Goal: Information Seeking & Learning: Learn about a topic

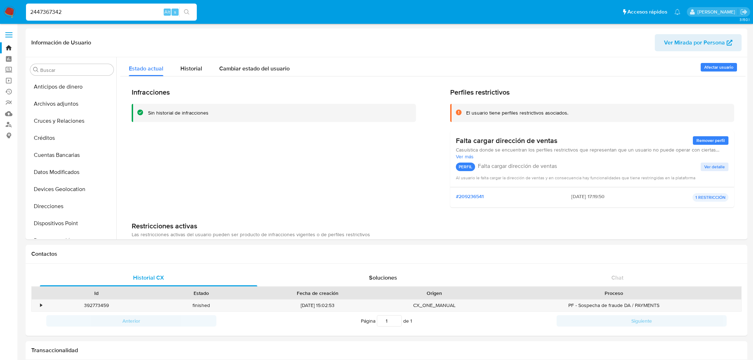
select select "10"
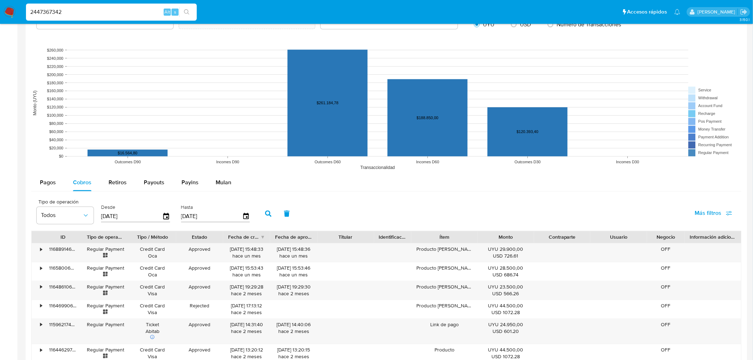
scroll to position [300, 0]
type input "2447367342"
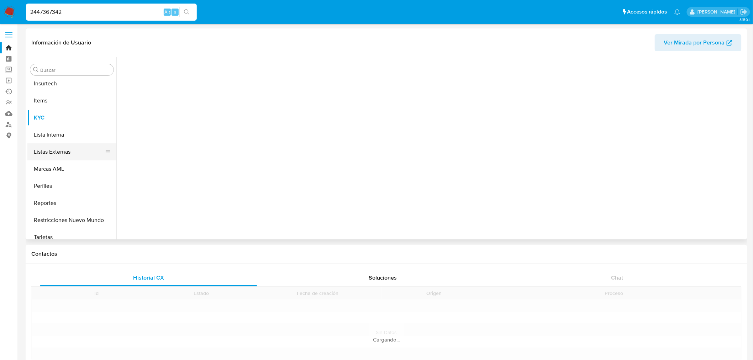
scroll to position [300, 0]
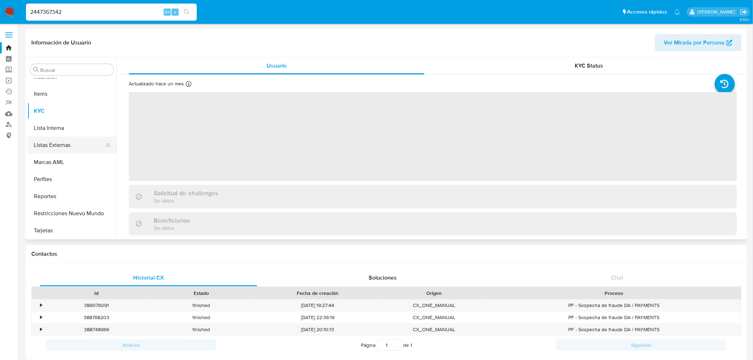
select select "10"
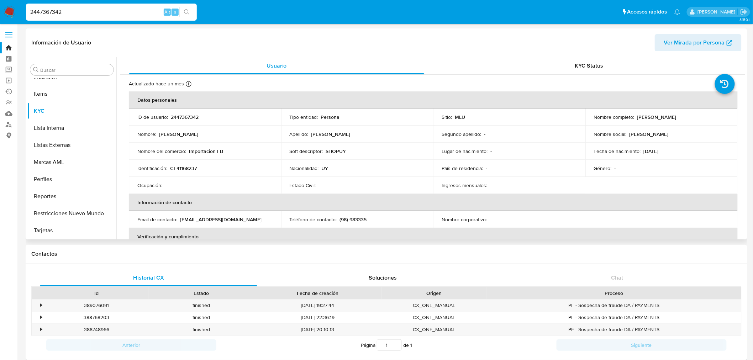
click at [190, 168] on p "CI 41168237" at bounding box center [183, 168] width 27 height 6
copy p "41168237"
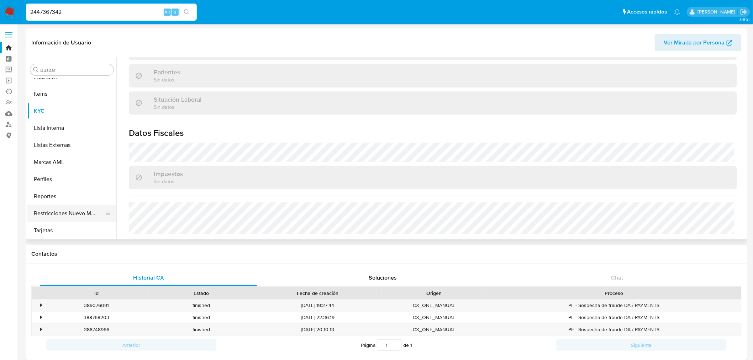
click at [65, 212] on button "Restricciones Nuevo Mundo" at bounding box center [68, 213] width 83 height 17
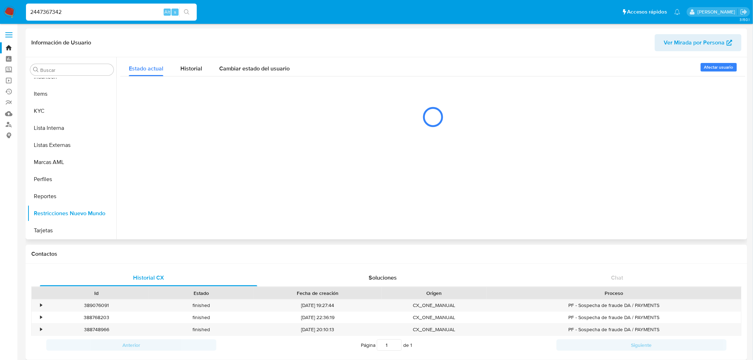
scroll to position [0, 0]
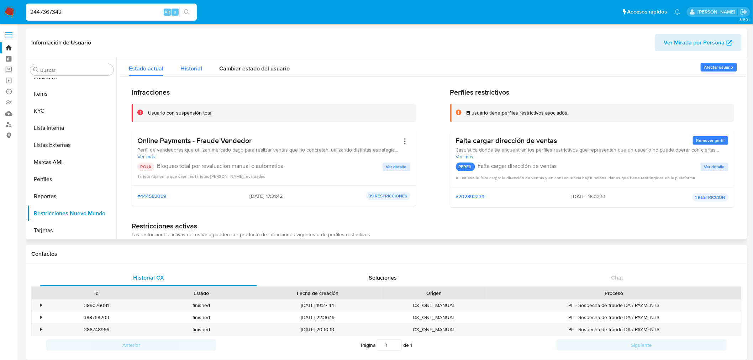
click at [200, 69] on span "Historial" at bounding box center [191, 68] width 22 height 8
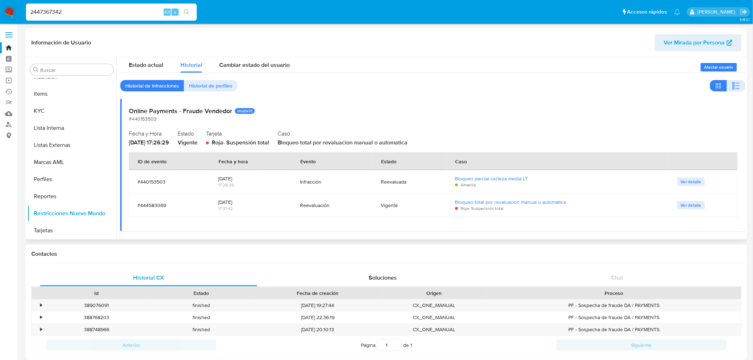
scroll to position [4, 0]
drag, startPoint x: 310, startPoint y: 204, endPoint x: 328, endPoint y: 201, distance: 17.9
click at [325, 201] on div "Reevaluación" at bounding box center [332, 204] width 64 height 6
click at [328, 201] on div "Reevaluación" at bounding box center [332, 204] width 64 height 6
click at [193, 69] on div "Historial" at bounding box center [191, 62] width 22 height 19
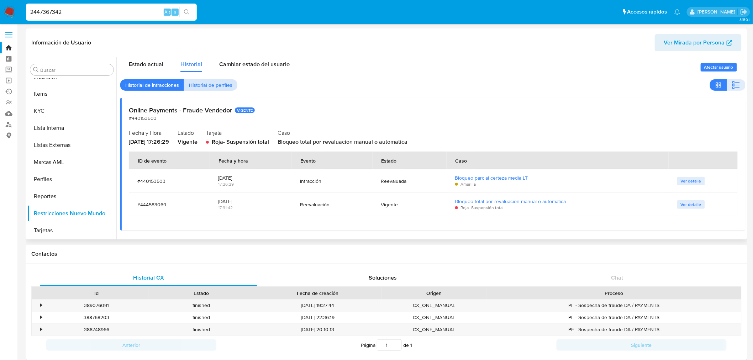
click at [198, 84] on span "Historial de perfiles" at bounding box center [210, 85] width 43 height 10
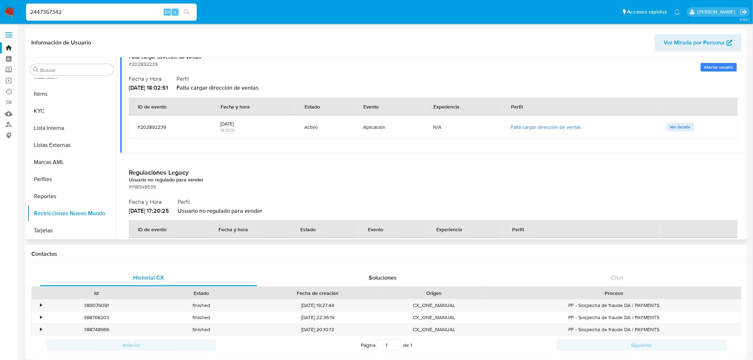
scroll to position [133, 0]
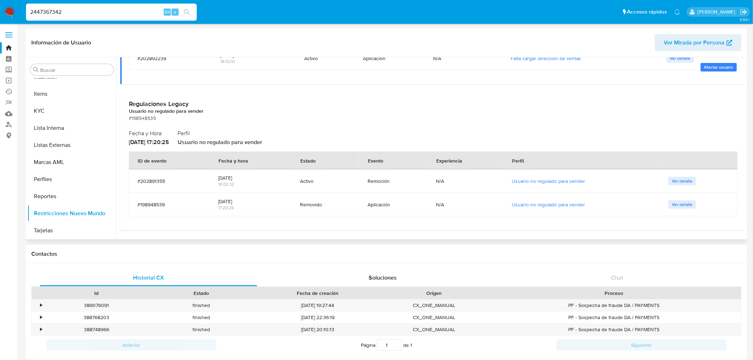
drag, startPoint x: 399, startPoint y: 202, endPoint x: 328, endPoint y: 204, distance: 71.6
click at [328, 204] on tr "#198948539 [DATE] 17:20:25 Removido Aplicación N/A Usuario no regulado para ven…" at bounding box center [433, 204] width 609 height 23
click at [328, 204] on div "Removido" at bounding box center [325, 204] width 51 height 6
drag, startPoint x: 322, startPoint y: 204, endPoint x: 356, endPoint y: 204, distance: 34.2
click at [341, 204] on td "Removido" at bounding box center [326, 204] width 68 height 23
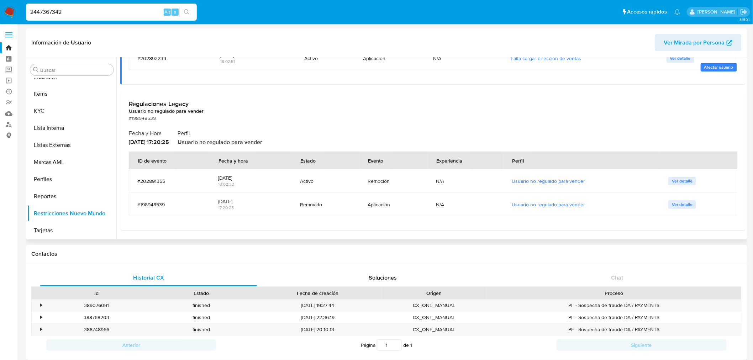
click at [287, 185] on td "[DATE] 18:02:32" at bounding box center [251, 180] width 82 height 23
drag, startPoint x: 259, startPoint y: 182, endPoint x: 371, endPoint y: 184, distance: 112.5
click at [323, 182] on tr "#202891355 [DATE] 18:02:32 Activo Remoción N/A Usuario no regulado para vender …" at bounding box center [433, 180] width 609 height 23
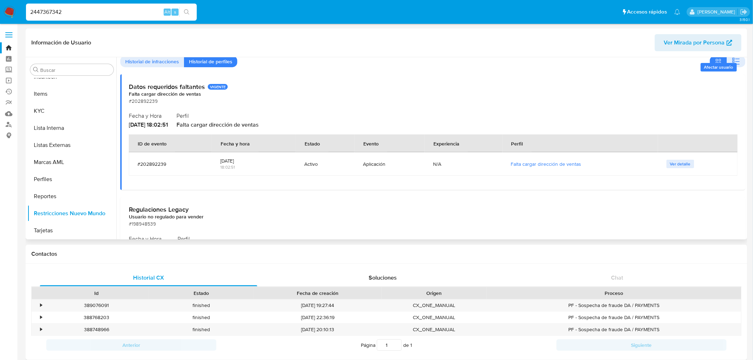
scroll to position [0, 0]
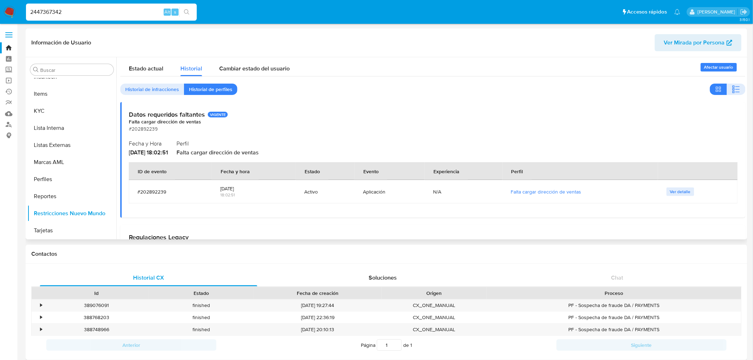
click at [146, 91] on span "Historial de infracciones" at bounding box center [152, 89] width 54 height 10
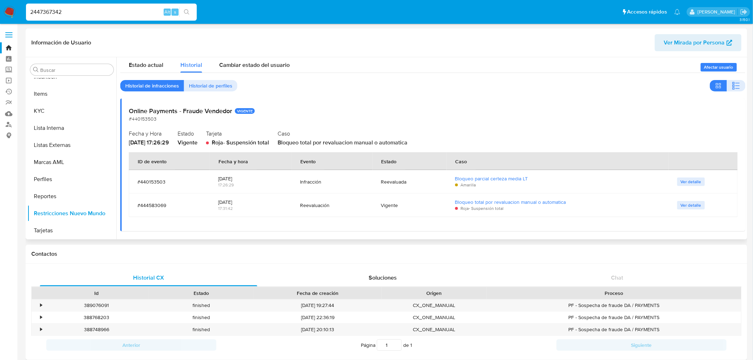
scroll to position [4, 0]
drag, startPoint x: 246, startPoint y: 201, endPoint x: 255, endPoint y: 201, distance: 9.3
click at [255, 201] on td "[DATE] 17:31:42" at bounding box center [251, 204] width 82 height 23
click at [255, 201] on div "[DATE]" at bounding box center [250, 201] width 65 height 6
click at [162, 64] on span "Estado actual" at bounding box center [146, 64] width 35 height 8
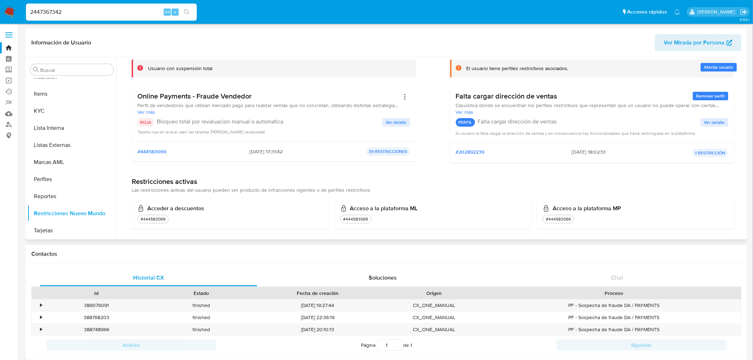
scroll to position [0, 0]
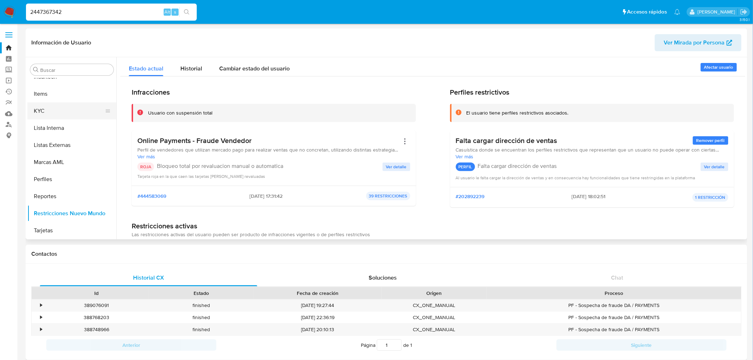
click at [59, 109] on button "KYC" at bounding box center [68, 111] width 83 height 17
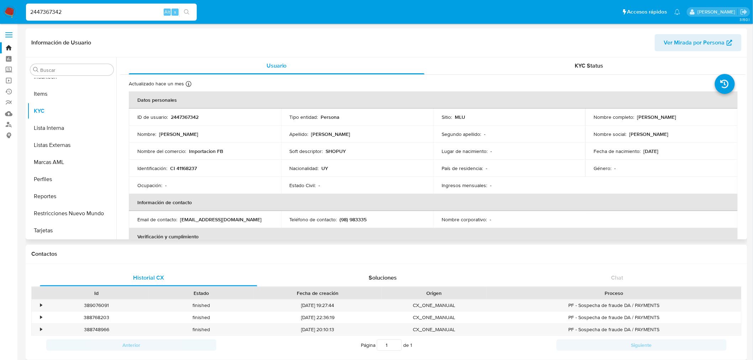
drag, startPoint x: 476, startPoint y: 175, endPoint x: 263, endPoint y: 164, distance: 212.5
click at [263, 164] on td "Identificación : CI 41168237" at bounding box center [205, 168] width 152 height 17
drag, startPoint x: 236, startPoint y: 151, endPoint x: 250, endPoint y: 151, distance: 14.2
click at [250, 151] on div "Nombre del comercio : Importacion FB" at bounding box center [204, 151] width 135 height 6
copy p "Importacion FB"
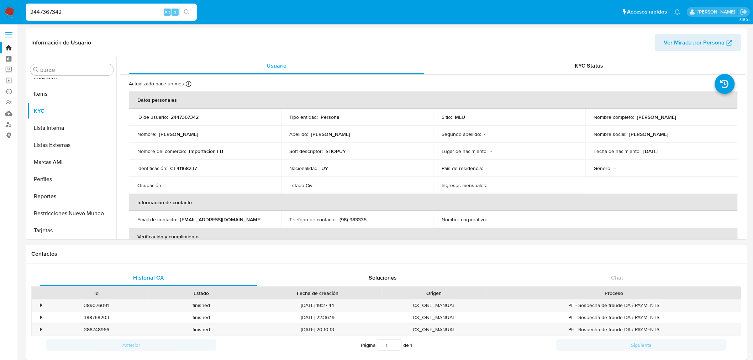
click at [116, 10] on input "2447367342" at bounding box center [111, 11] width 171 height 9
paste input "04125298"
type input "2404125298"
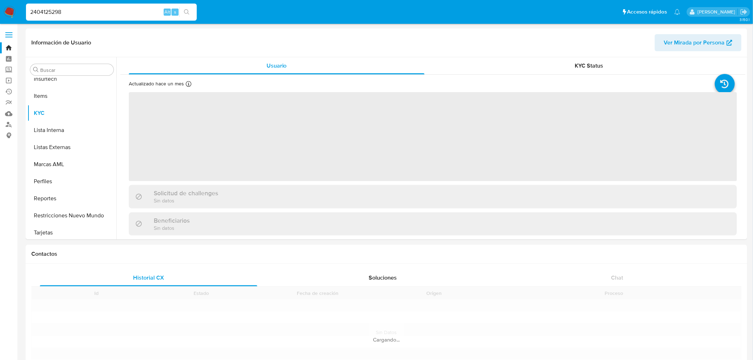
scroll to position [300, 0]
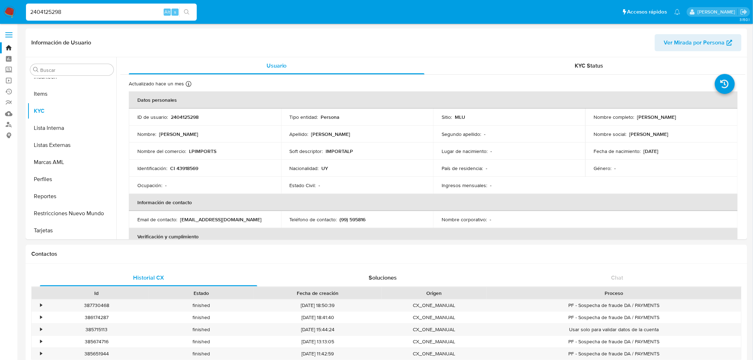
select select "10"
click at [190, 168] on p "CI 43918569" at bounding box center [184, 168] width 28 height 6
copy p "43918569"
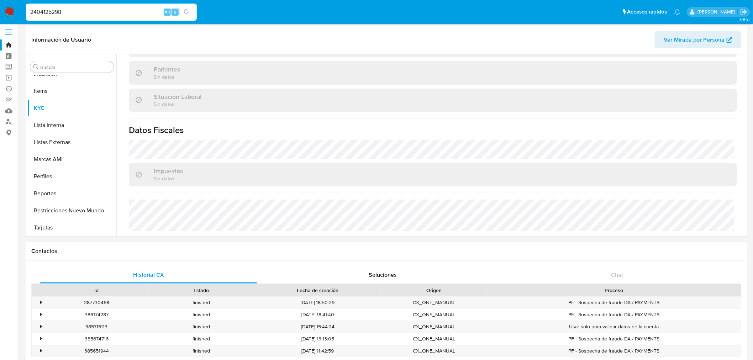
scroll to position [0, 0]
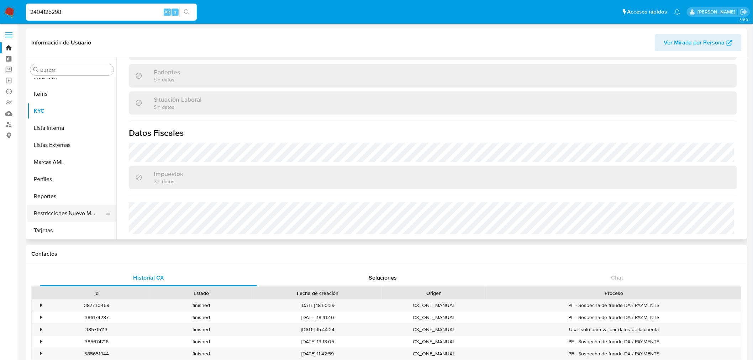
click at [66, 216] on button "Restricciones Nuevo Mundo" at bounding box center [68, 213] width 83 height 17
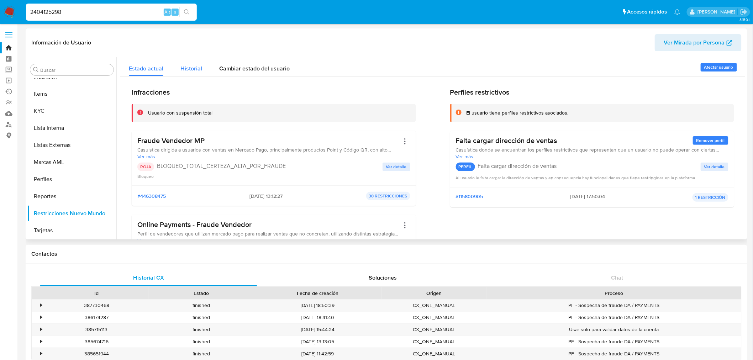
click at [191, 70] on span "Historial" at bounding box center [191, 68] width 22 height 8
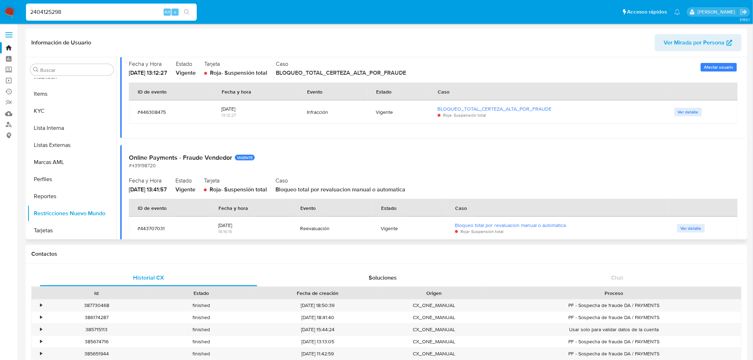
scroll to position [121, 0]
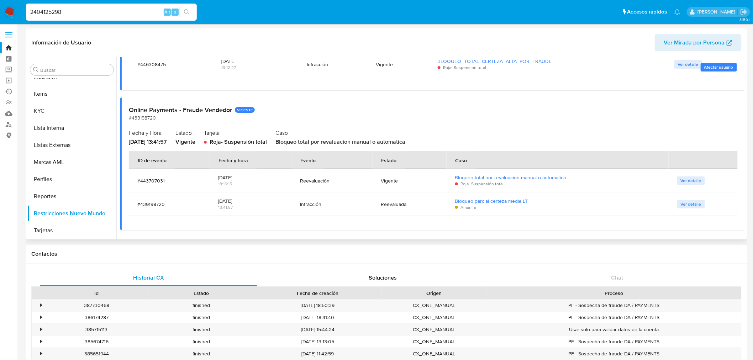
drag, startPoint x: 250, startPoint y: 178, endPoint x: 212, endPoint y: 176, distance: 38.1
click at [212, 176] on td "[DATE] 18:16:15" at bounding box center [251, 180] width 82 height 23
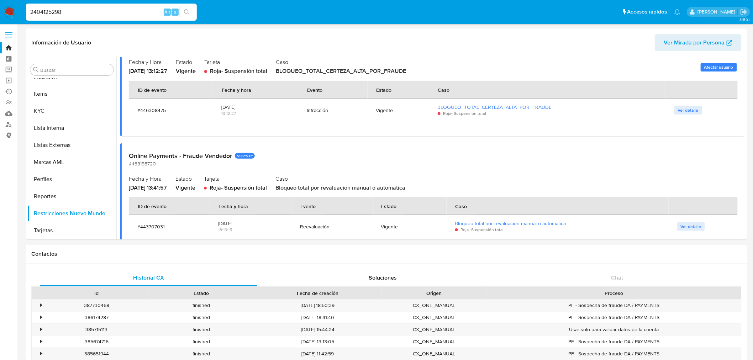
scroll to position [2, 0]
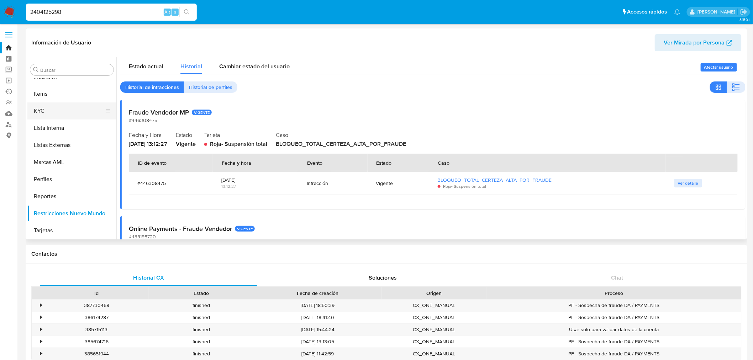
click at [63, 111] on button "KYC" at bounding box center [68, 111] width 83 height 17
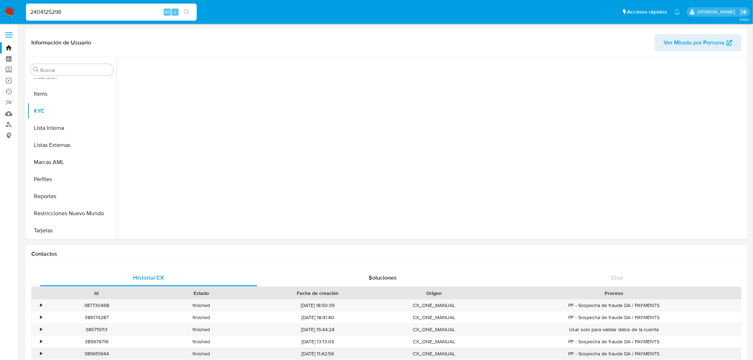
scroll to position [0, 0]
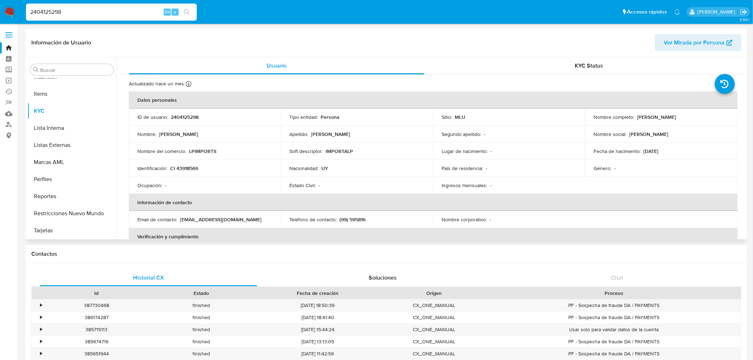
click at [201, 150] on p "LPIMPORTS" at bounding box center [202, 151] width 27 height 6
copy p "LPIMPORTS"
click at [94, 11] on input "2404125298" at bounding box center [111, 11] width 171 height 9
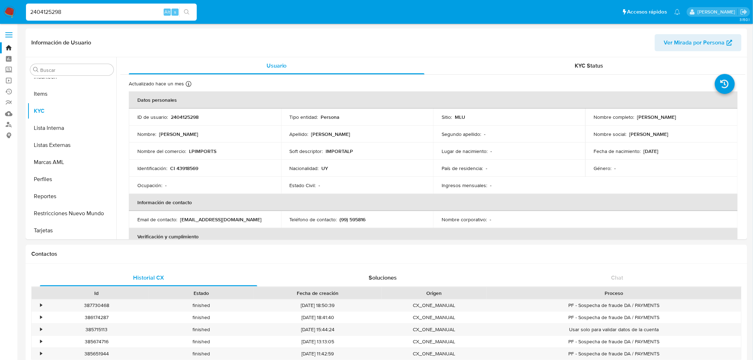
paste input
type input "2404125298"
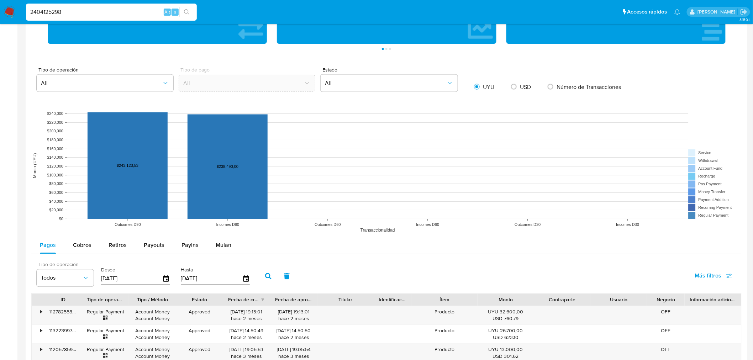
scroll to position [475, 0]
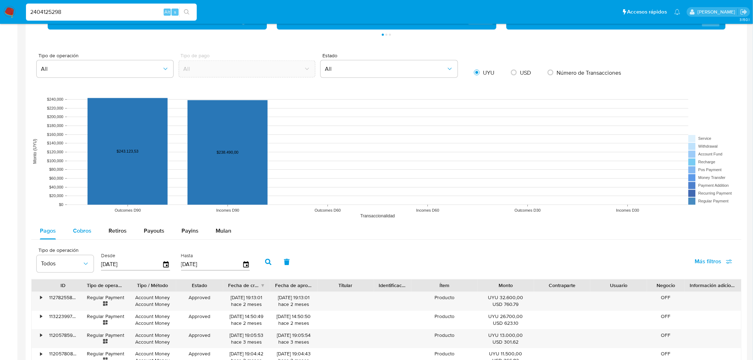
click at [78, 223] on div "Cobros" at bounding box center [82, 231] width 19 height 17
select select "10"
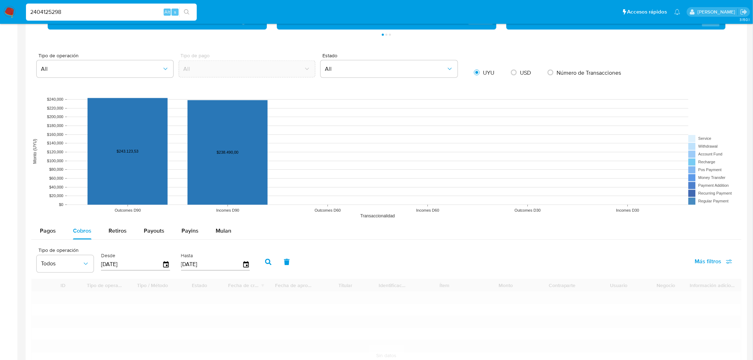
click at [165, 273] on div "Desde [DATE]" at bounding box center [135, 261] width 69 height 28
click at [164, 266] on icon "button" at bounding box center [166, 265] width 12 height 12
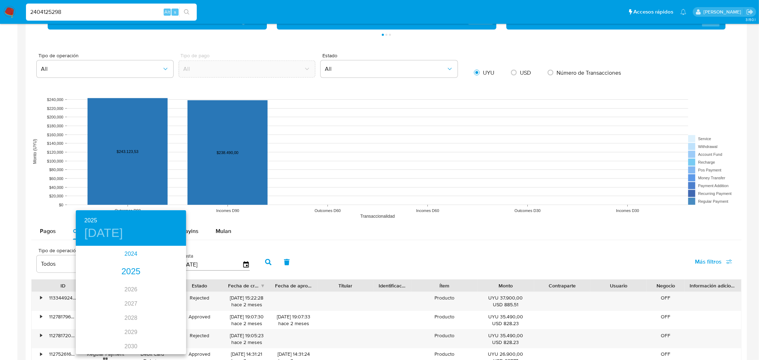
click at [131, 248] on div "2024" at bounding box center [131, 254] width 110 height 14
click at [132, 312] on div "ago." at bounding box center [130, 313] width 37 height 27
click at [132, 312] on p "15" at bounding box center [131, 309] width 6 height 7
type input "[DATE]"
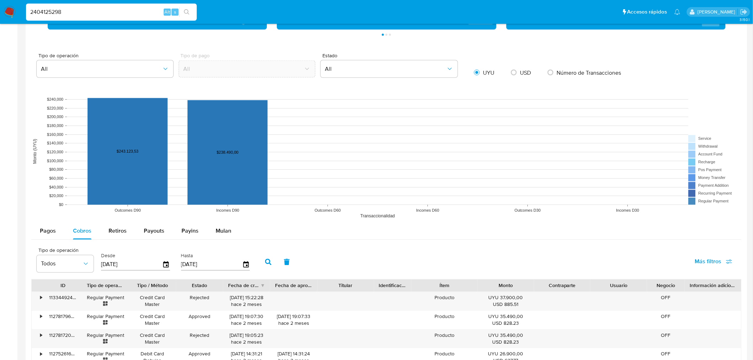
click at [261, 263] on button "button" at bounding box center [268, 262] width 19 height 17
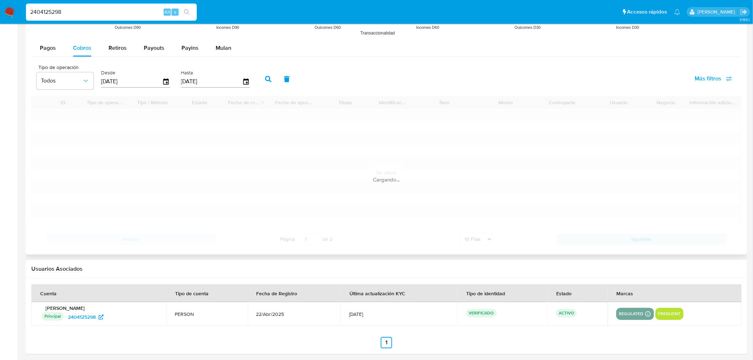
scroll to position [662, 0]
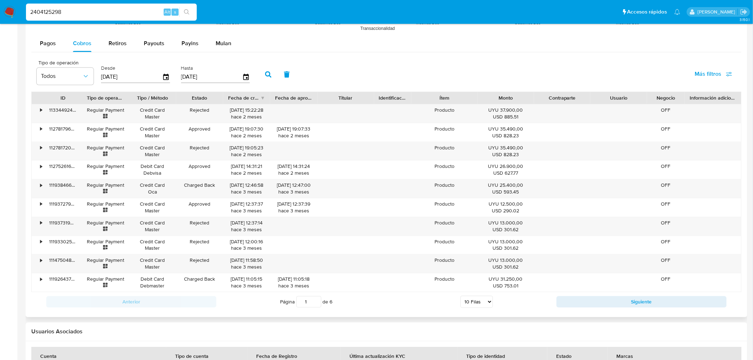
drag, startPoint x: 476, startPoint y: 304, endPoint x: 478, endPoint y: 308, distance: 4.5
click at [476, 304] on select "5 Filas 10 Filas 20 Filas 25 Filas 50 Filas 100 Filas" at bounding box center [477, 302] width 32 height 12
select select "100"
click at [461, 297] on select "5 Filas 10 Filas 20 Filas 25 Filas 50 Filas 100 Filas" at bounding box center [477, 302] width 32 height 12
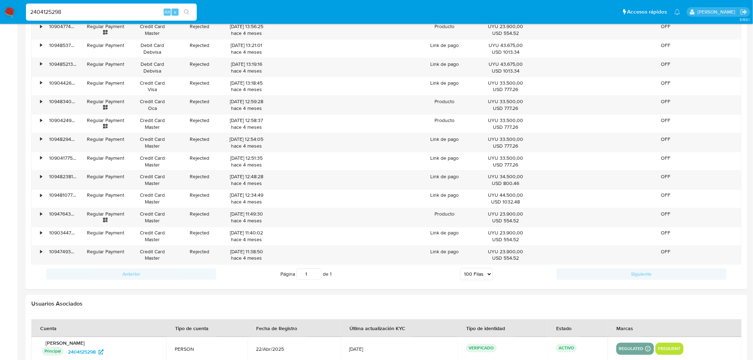
scroll to position [1467, 0]
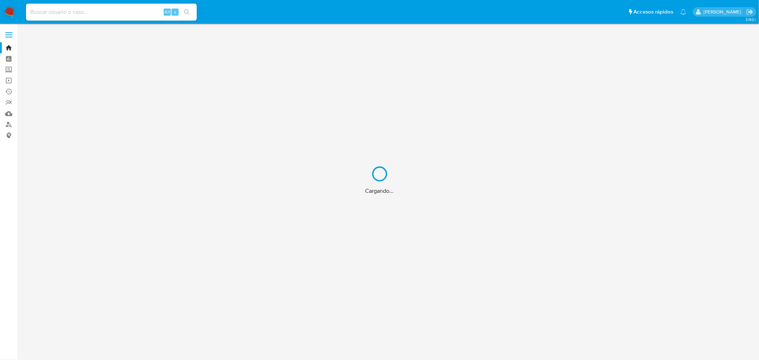
click at [95, 12] on div "Cargando..." at bounding box center [379, 180] width 759 height 360
click at [94, 12] on div "Cargando..." at bounding box center [379, 180] width 759 height 360
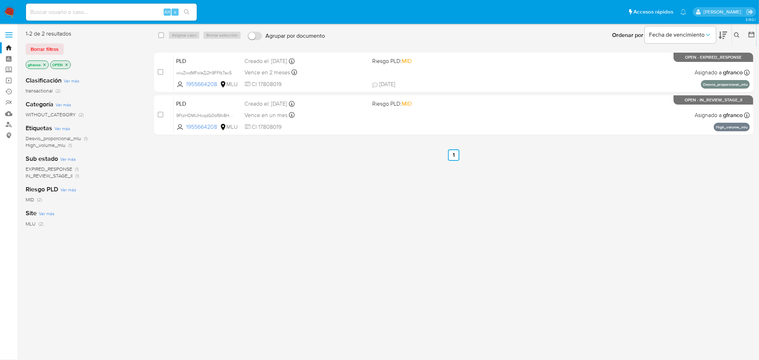
click at [79, 14] on input at bounding box center [111, 11] width 171 height 9
paste input "784312217"
type input "784312217"
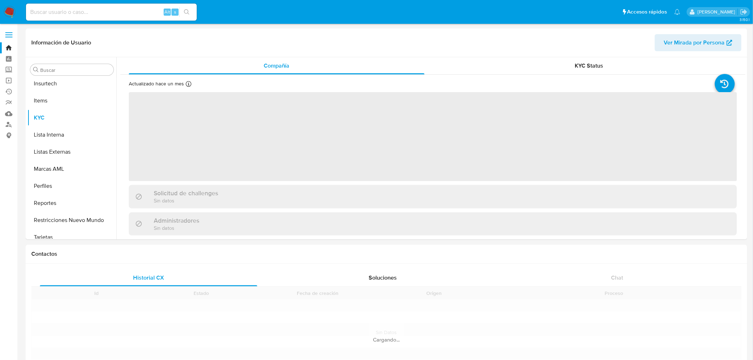
scroll to position [300, 0]
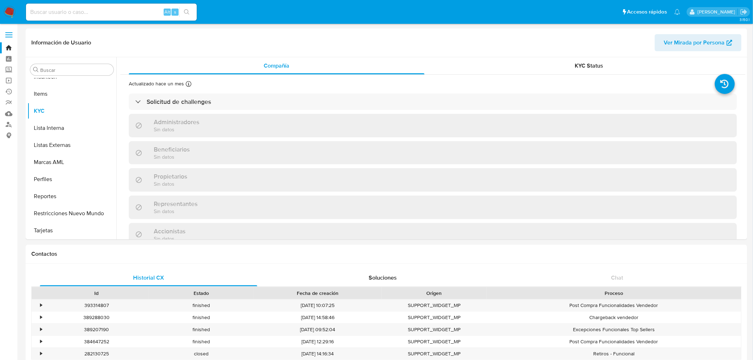
select select "10"
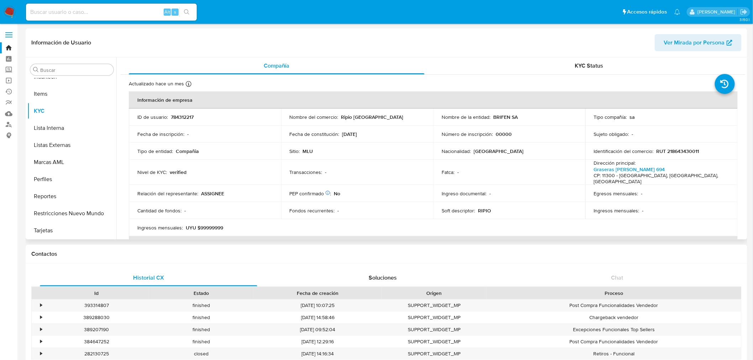
click at [279, 143] on td "Tipo de entidad : Compañia" at bounding box center [205, 151] width 152 height 17
click at [102, 9] on input at bounding box center [111, 11] width 171 height 9
paste input "1614756506"
type input "1614756506"
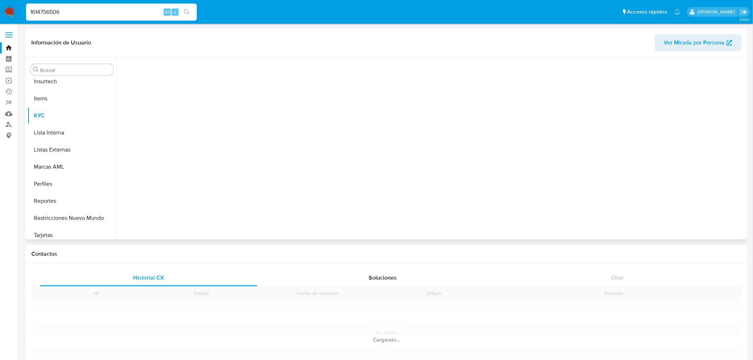
scroll to position [300, 0]
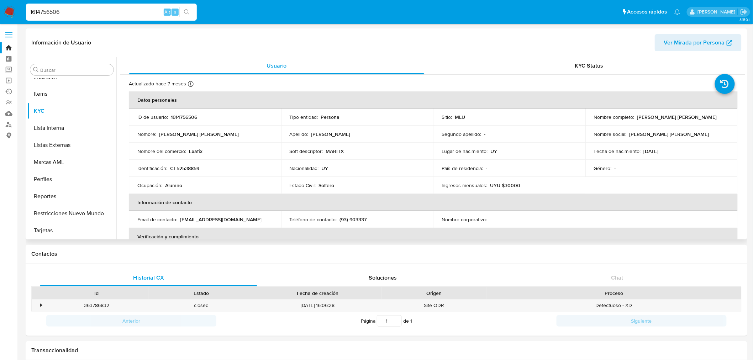
select select "10"
click at [54, 215] on button "Restricciones Nuevo Mundo" at bounding box center [68, 213] width 83 height 17
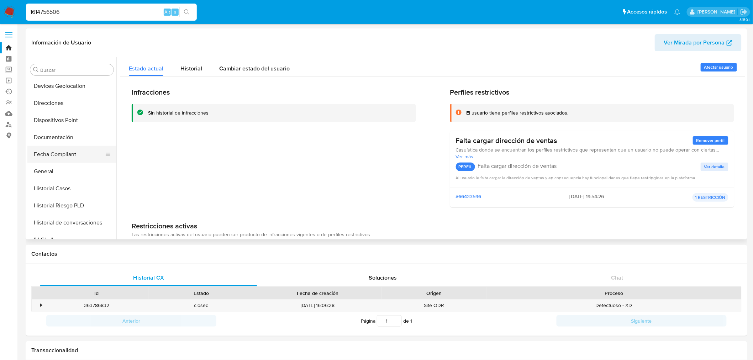
scroll to position [103, 0]
click at [61, 135] on button "Documentación" at bounding box center [68, 138] width 83 height 17
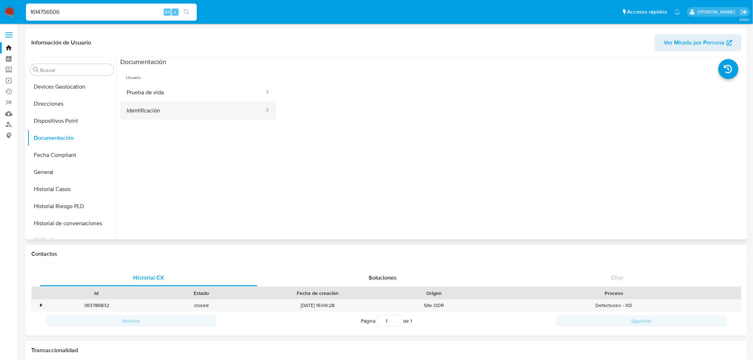
click at [226, 108] on button "Identificación" at bounding box center [192, 110] width 145 height 18
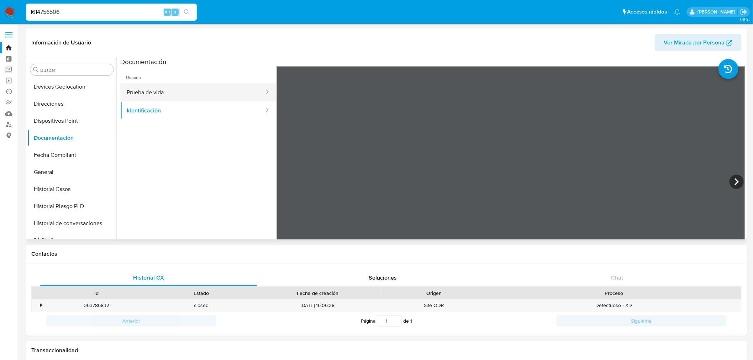
click at [193, 88] on button "Prueba de vida" at bounding box center [192, 92] width 145 height 18
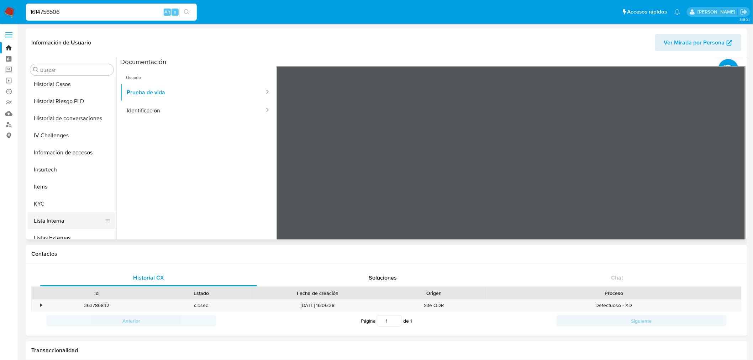
scroll to position [221, 0]
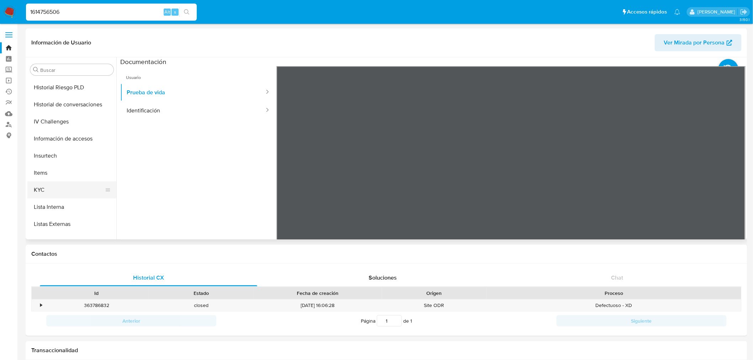
click at [64, 184] on button "KYC" at bounding box center [68, 190] width 83 height 17
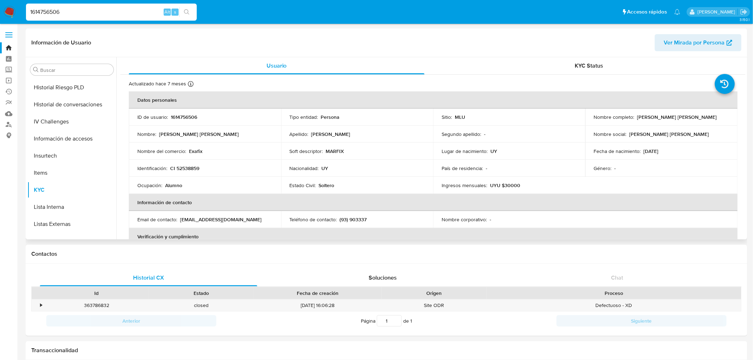
click at [229, 165] on div "Identificación : CI 52538859" at bounding box center [204, 168] width 135 height 6
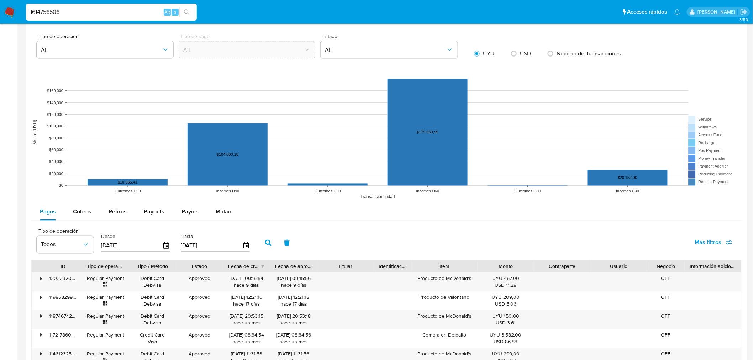
scroll to position [475, 0]
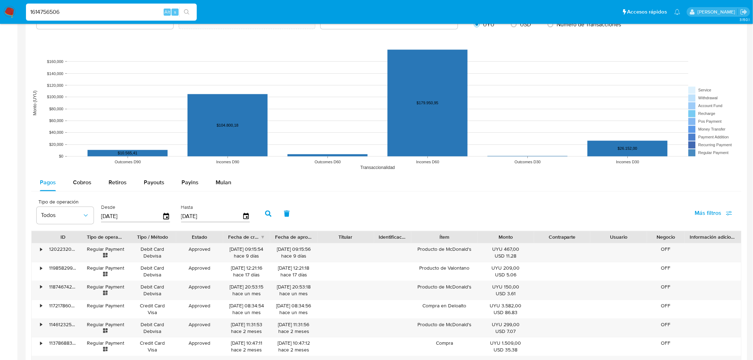
click at [61, 172] on rect at bounding box center [386, 103] width 711 height 142
click at [82, 180] on span "Cobros" at bounding box center [82, 183] width 19 height 8
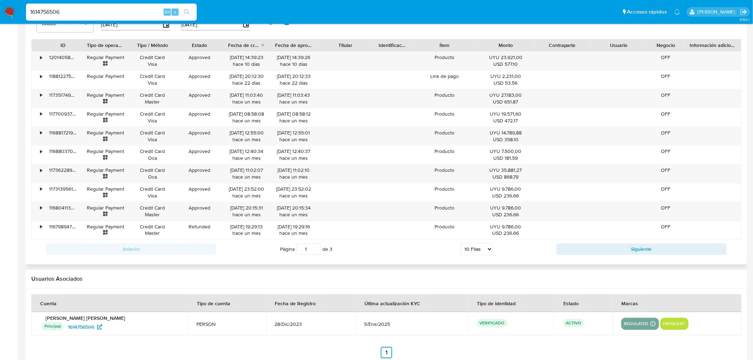
scroll to position [681, 0]
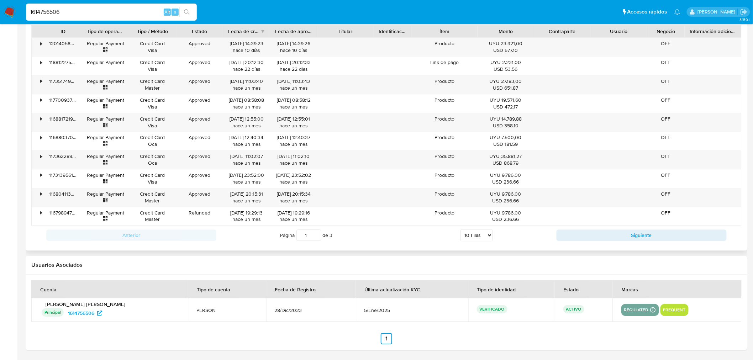
click at [486, 238] on select "5 Filas 10 Filas 20 Filas 25 Filas 50 Filas 100 Filas" at bounding box center [477, 235] width 32 height 12
select select "100"
click at [461, 230] on select "5 Filas 10 Filas 20 Filas 25 Filas 50 Filas 100 Filas" at bounding box center [477, 235] width 32 height 12
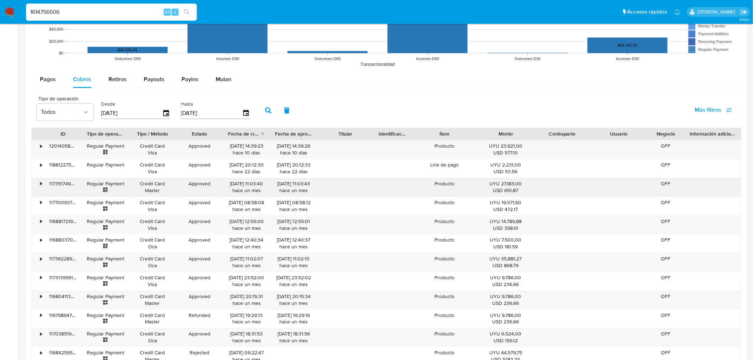
scroll to position [563, 0]
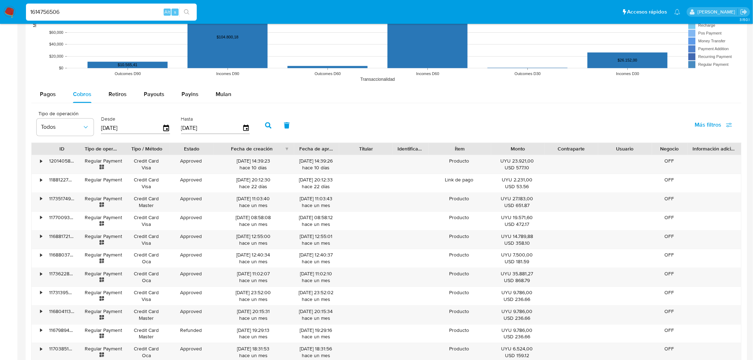
drag, startPoint x: 271, startPoint y: 150, endPoint x: 304, endPoint y: 150, distance: 33.5
click at [304, 150] on div "ID Tipo de operación Tipo / Método Estado Fecha de creación Fecha de aprobación…" at bounding box center [387, 149] width 710 height 12
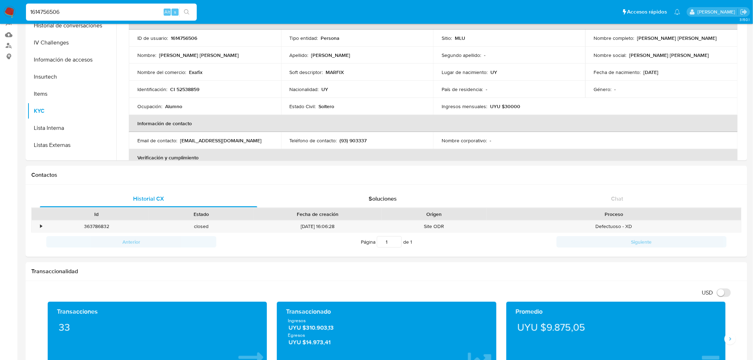
scroll to position [0, 0]
